Goal: Navigation & Orientation: Find specific page/section

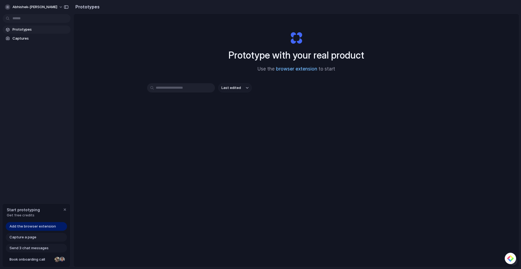
click at [297, 68] on link "browser extension" at bounding box center [296, 68] width 41 height 5
click at [29, 31] on span "Prototypes" at bounding box center [40, 29] width 56 height 5
click at [30, 42] on link "Captures" at bounding box center [37, 38] width 68 height 8
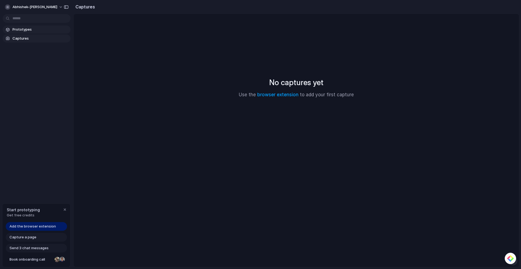
click at [30, 30] on span "Prototypes" at bounding box center [40, 29] width 56 height 5
